Goal: Check status: Check status

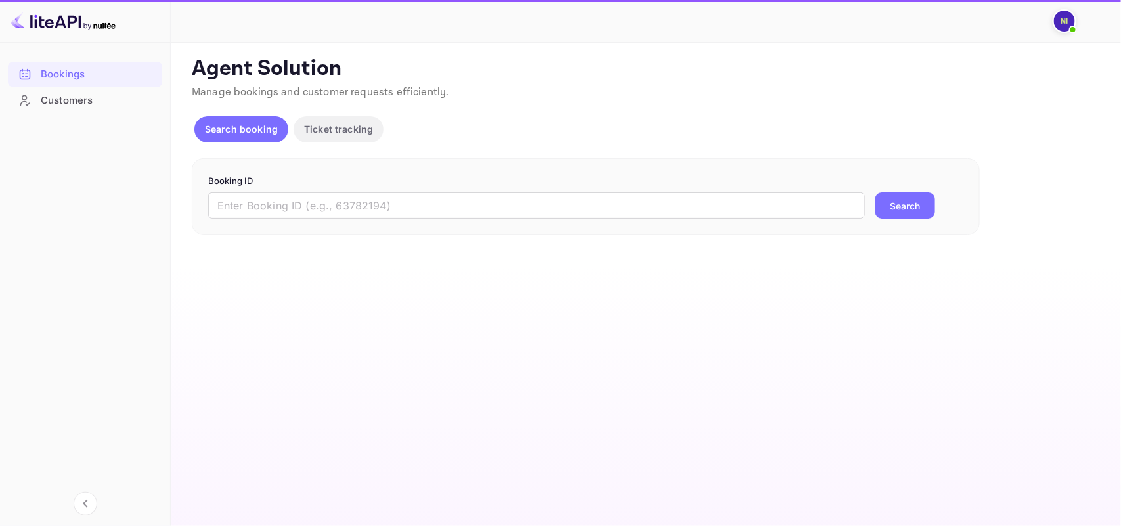
click at [274, 223] on div "Booking ID ​ Search" at bounding box center [586, 197] width 788 height 78
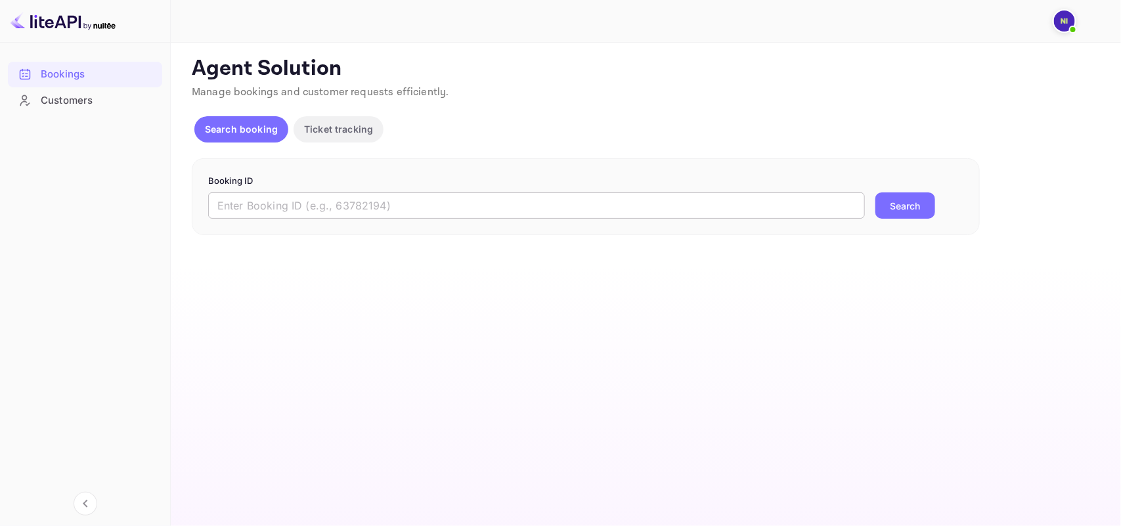
paste input "9197553"
click at [269, 214] on input "text" at bounding box center [536, 206] width 657 height 26
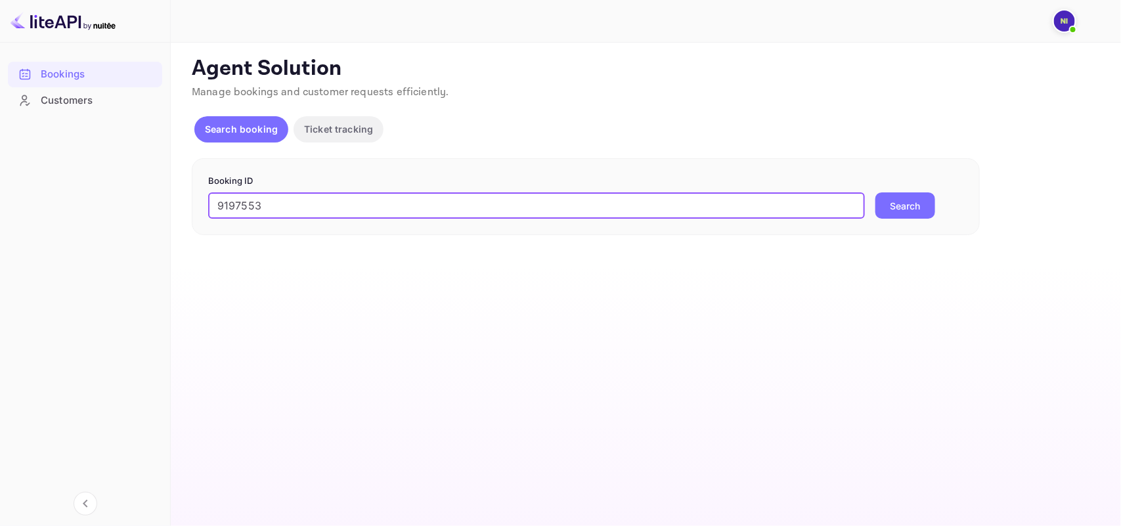
type input "9197553"
click at [902, 208] on button "Search" at bounding box center [906, 206] width 60 height 26
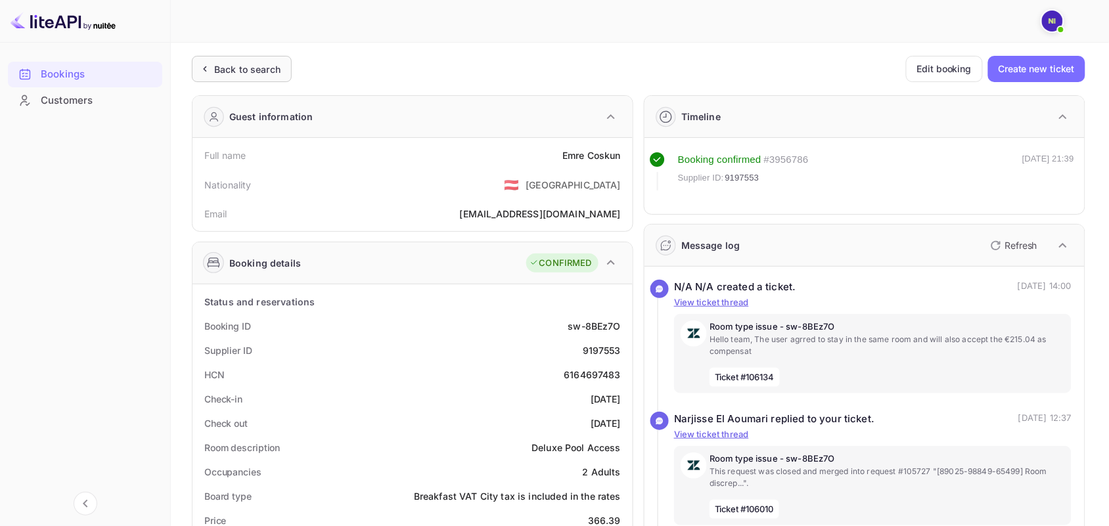
click at [267, 71] on div "Back to search" at bounding box center [247, 69] width 66 height 14
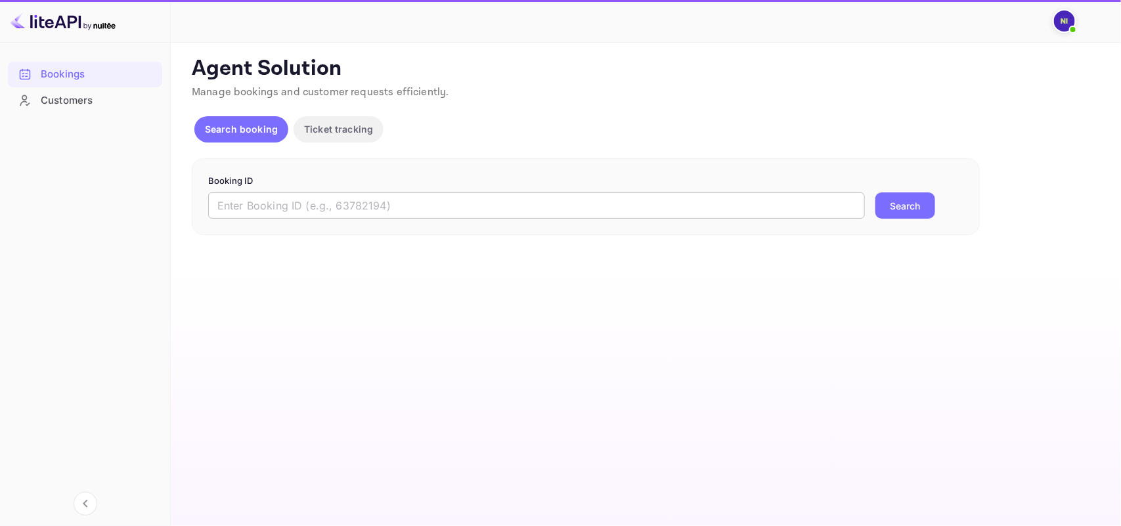
click at [250, 208] on input "text" at bounding box center [536, 206] width 657 height 26
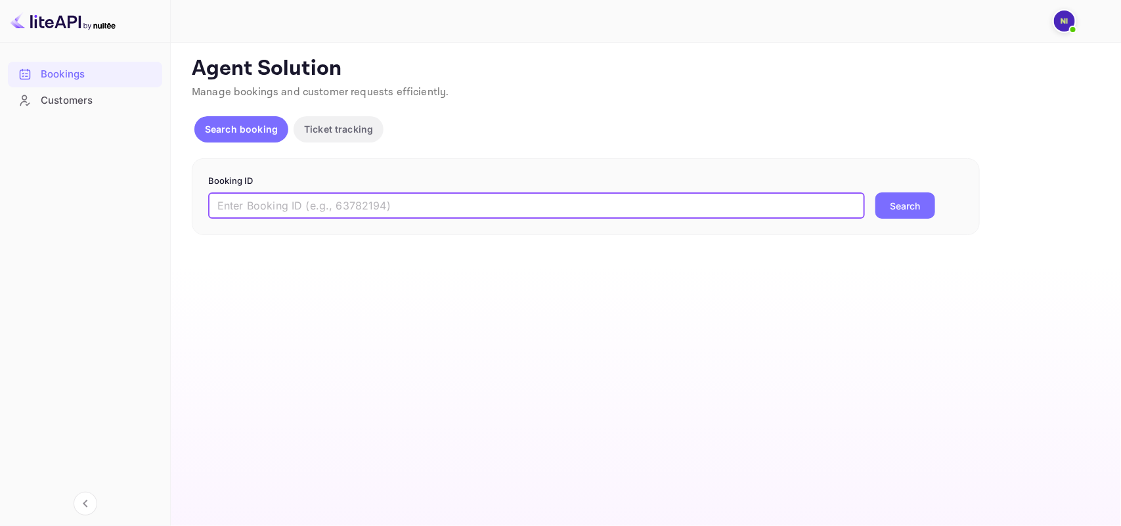
paste input "9428611"
type input "9428611"
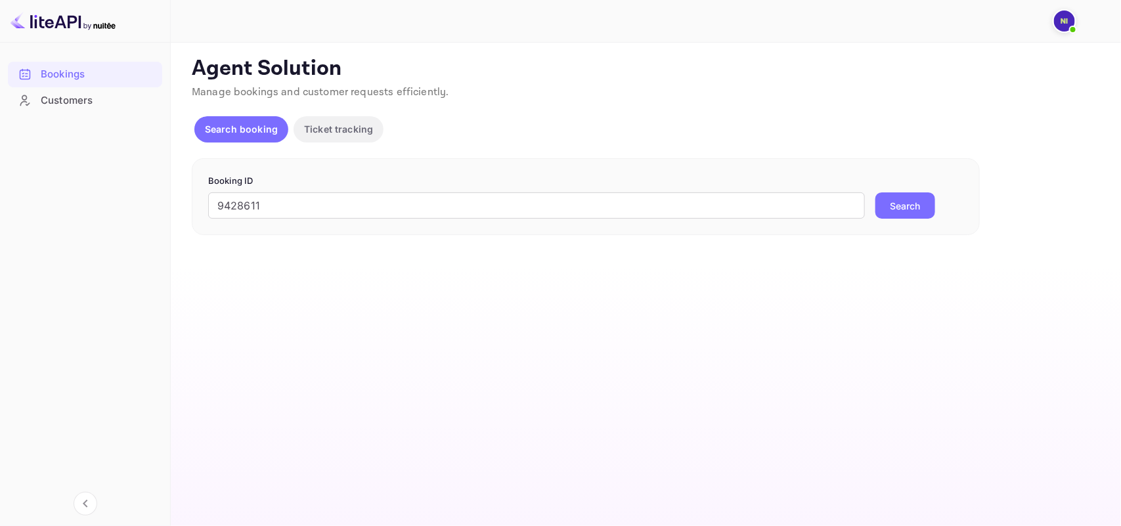
click at [911, 221] on div "Booking ID 9428611 ​ Search" at bounding box center [586, 197] width 788 height 78
click at [908, 212] on button "Search" at bounding box center [906, 206] width 60 height 26
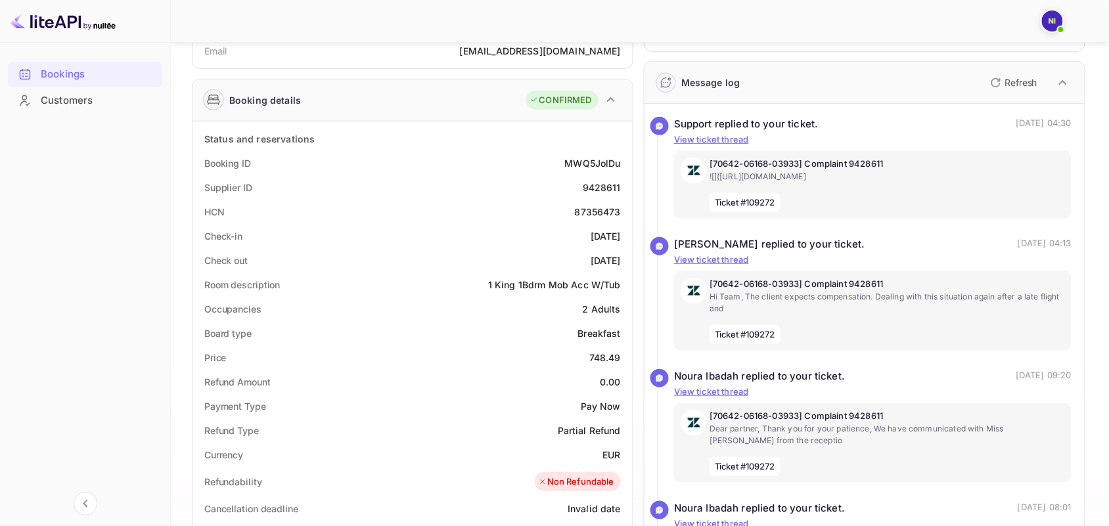
scroll to position [164, 0]
